Goal: Find specific page/section: Find specific page/section

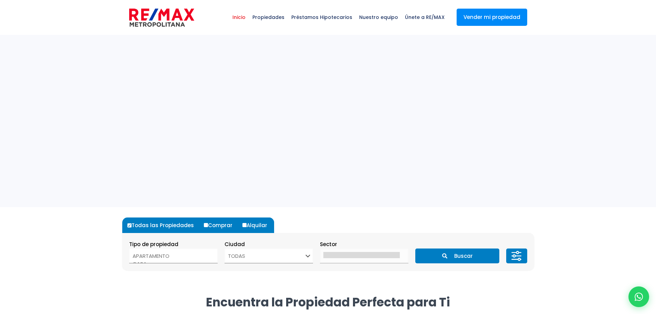
select select
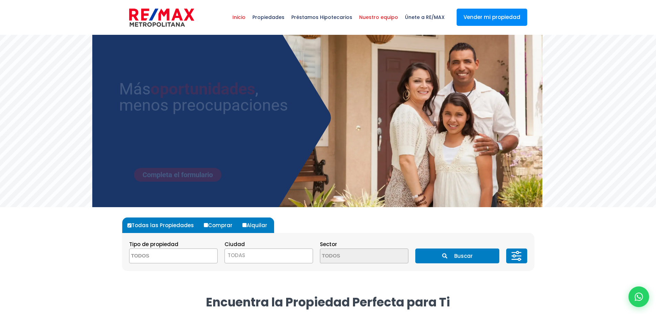
click at [388, 13] on span "Nuestro equipo" at bounding box center [379, 17] width 46 height 21
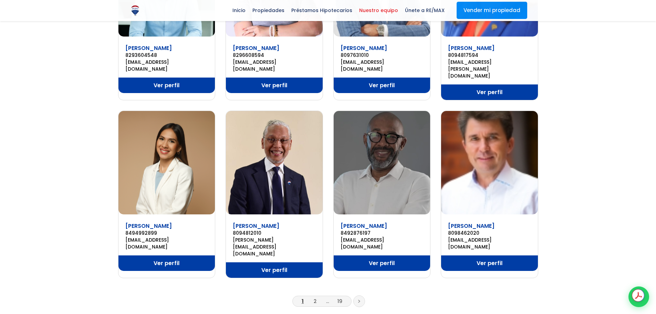
scroll to position [379, 0]
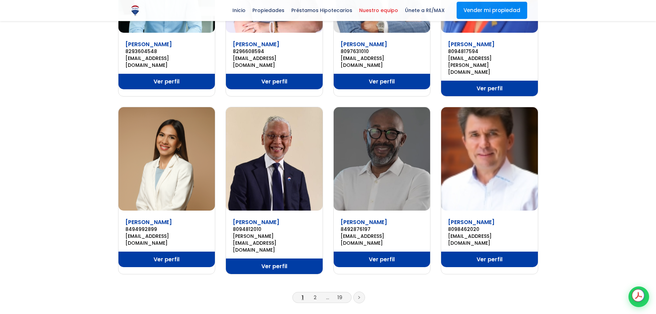
click at [357, 291] on link at bounding box center [359, 297] width 12 height 12
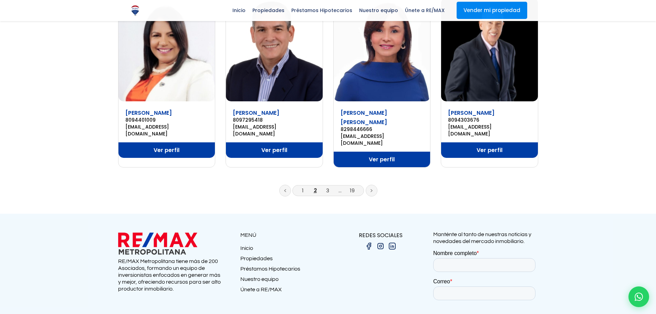
scroll to position [482, 0]
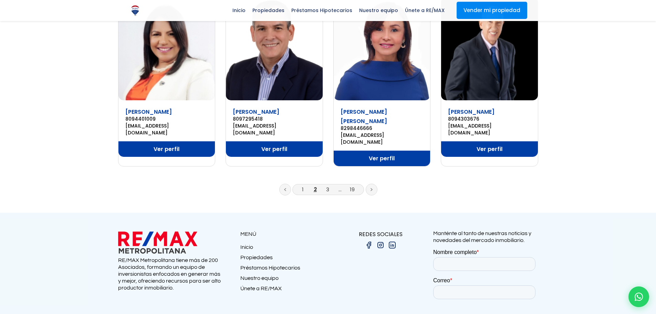
click at [369, 184] on link at bounding box center [372, 190] width 12 height 12
